Goal: Task Accomplishment & Management: Manage account settings

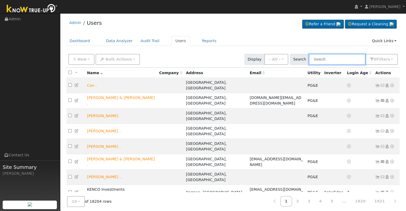
click at [330, 61] on input "text" at bounding box center [337, 59] width 57 height 11
paste input "[PERSON_NAME]"
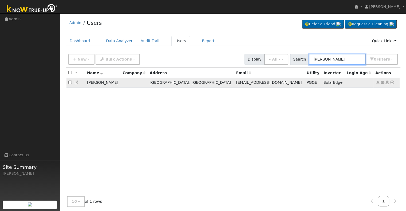
type input "[PERSON_NAME]"
click at [377, 82] on icon at bounding box center [378, 83] width 5 height 4
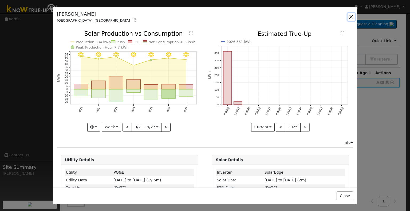
click at [350, 17] on button "button" at bounding box center [351, 16] width 7 height 7
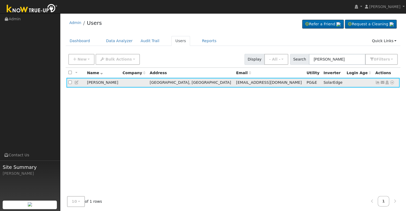
click at [76, 83] on icon at bounding box center [77, 83] width 5 height 4
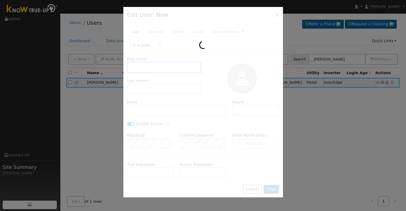
type input "[DATE]"
type input "[PERSON_NAME]"
type input "Oakleaf"
type input "[EMAIL_ADDRESS][DOMAIN_NAME]"
type input "[PHONE_NUMBER]"
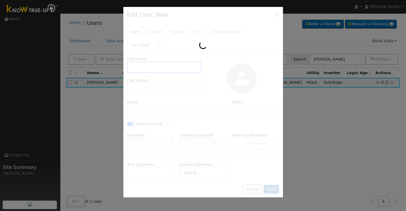
checkbox input "true"
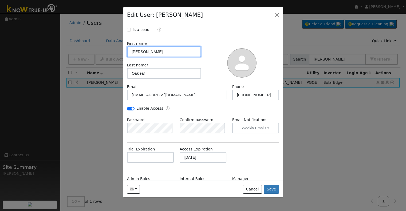
scroll to position [14, 0]
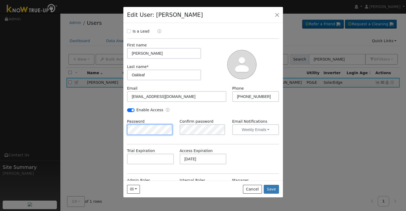
click at [123, 127] on div "Edit User: [PERSON_NAME] Default Account Default Account [STREET_ADDRESS] Prima…" at bounding box center [203, 105] width 406 height 211
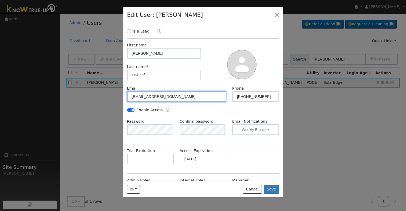
drag, startPoint x: 181, startPoint y: 93, endPoint x: 124, endPoint y: 92, distance: 57.2
click at [124, 92] on div "Email [EMAIL_ADDRESS][DOMAIN_NAME]" at bounding box center [176, 94] width 105 height 16
paste input "[EMAIL_ADDRESS]"
type input "[EMAIL_ADDRESS][DOMAIN_NAME]"
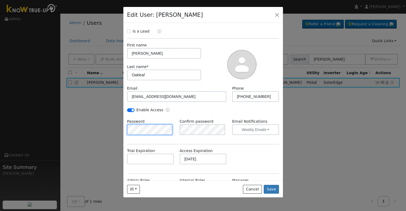
click at [98, 134] on div "Edit User: [PERSON_NAME] Default Account Default Account [STREET_ADDRESS] Prima…" at bounding box center [203, 105] width 406 height 211
click at [160, 140] on div "Is a Lead First name [PERSON_NAME] Last name * [PERSON_NAME] Email [EMAIL_ADDRE…" at bounding box center [203, 121] width 152 height 184
click at [210, 143] on div "Is a Lead First name [PERSON_NAME] Last name * [PERSON_NAME] Email [EMAIL_ADDRE…" at bounding box center [203, 121] width 152 height 184
click at [273, 189] on button "Save" at bounding box center [272, 189] width 16 height 9
